Goal: Find specific page/section: Find specific page/section

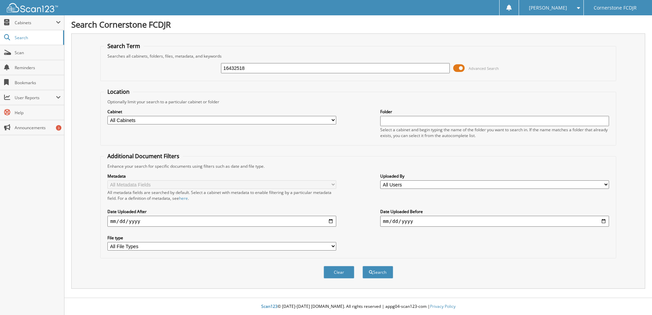
type input "16432518"
click at [362, 266] on button "Search" at bounding box center [377, 272] width 31 height 13
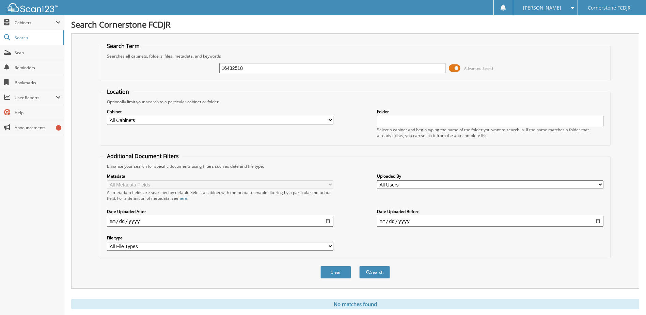
click at [562, 10] on div "[PERSON_NAME]" at bounding box center [546, 7] width 58 height 15
click at [525, 33] on span at bounding box center [522, 33] width 5 height 5
